Goal: Transaction & Acquisition: Purchase product/service

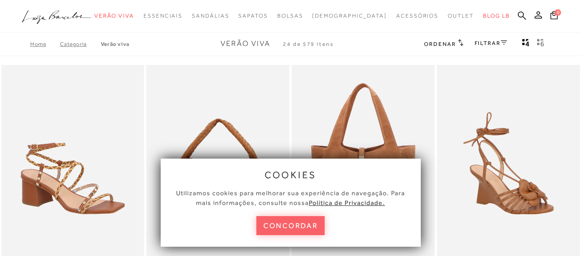
click at [296, 225] on button "concordar" at bounding box center [290, 226] width 69 height 19
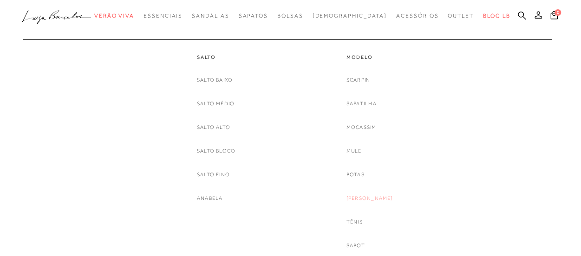
click at [361, 198] on link "[PERSON_NAME]" at bounding box center [370, 199] width 46 height 10
click at [206, 105] on link "Salto Médio" at bounding box center [216, 104] width 38 height 10
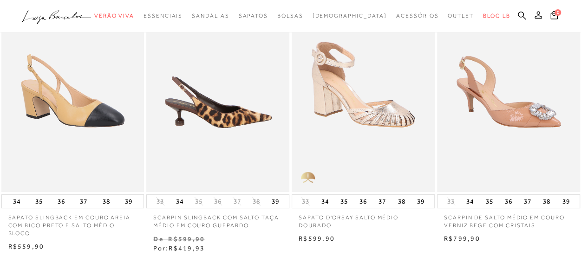
scroll to position [87, 0]
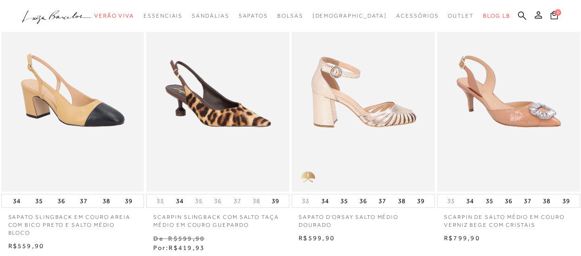
click at [362, 166] on img at bounding box center [364, 85] width 142 height 215
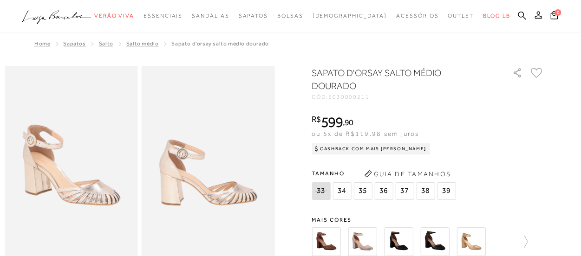
scroll to position [87, 0]
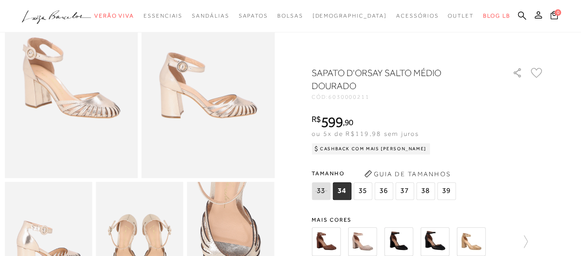
click at [367, 252] on img at bounding box center [362, 242] width 29 height 29
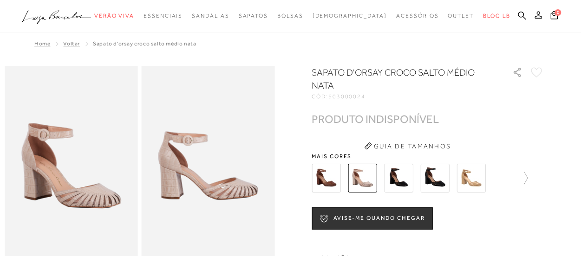
click at [401, 178] on img at bounding box center [398, 178] width 29 height 29
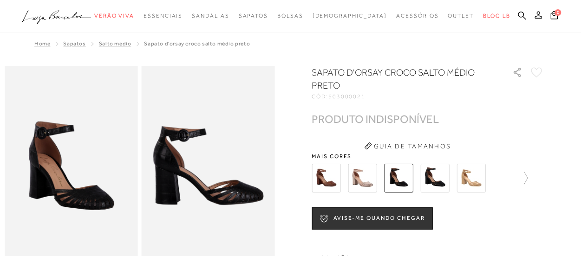
click at [469, 173] on img at bounding box center [471, 178] width 29 height 29
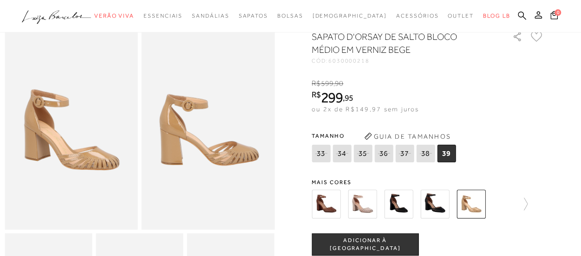
scroll to position [36, 0]
click at [524, 201] on icon at bounding box center [521, 203] width 13 height 13
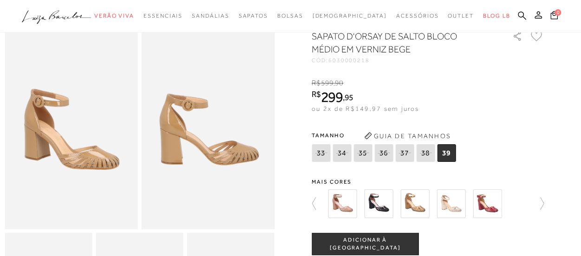
click at [427, 208] on img at bounding box center [415, 204] width 29 height 29
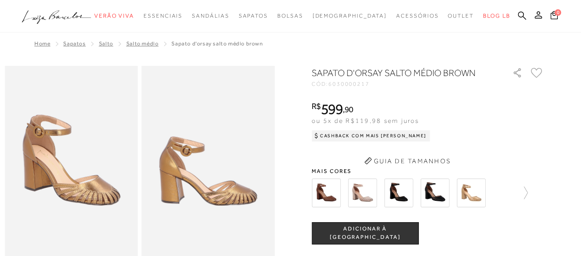
click at [427, 208] on div at bounding box center [409, 193] width 200 height 34
